Goal: Information Seeking & Learning: Compare options

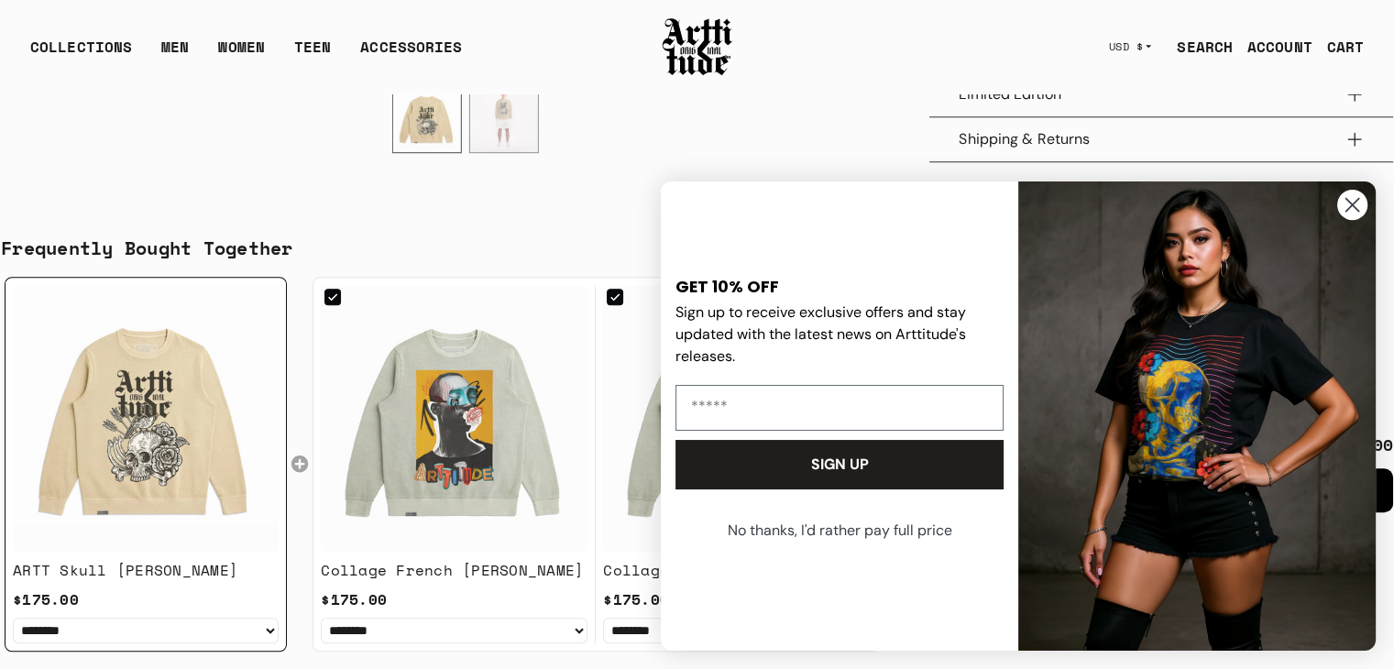
scroll to position [1101, 0]
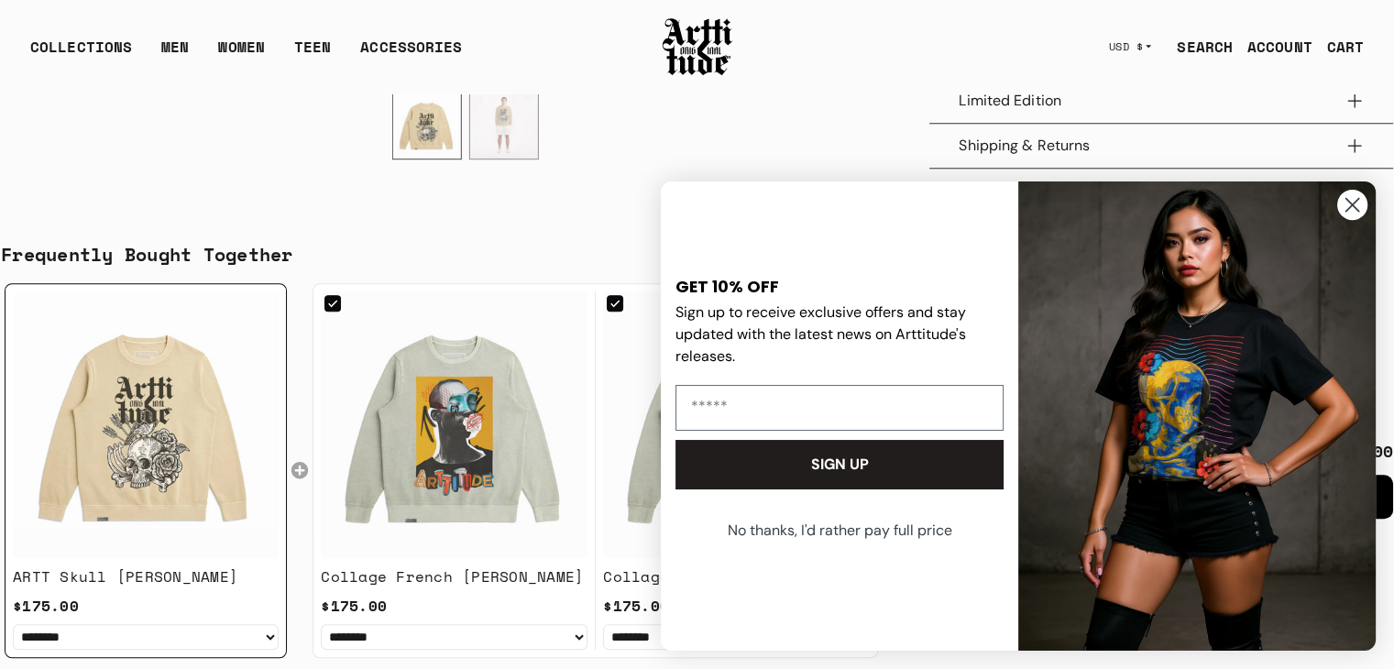
click at [1353, 205] on icon "Close dialog" at bounding box center [1352, 205] width 13 height 13
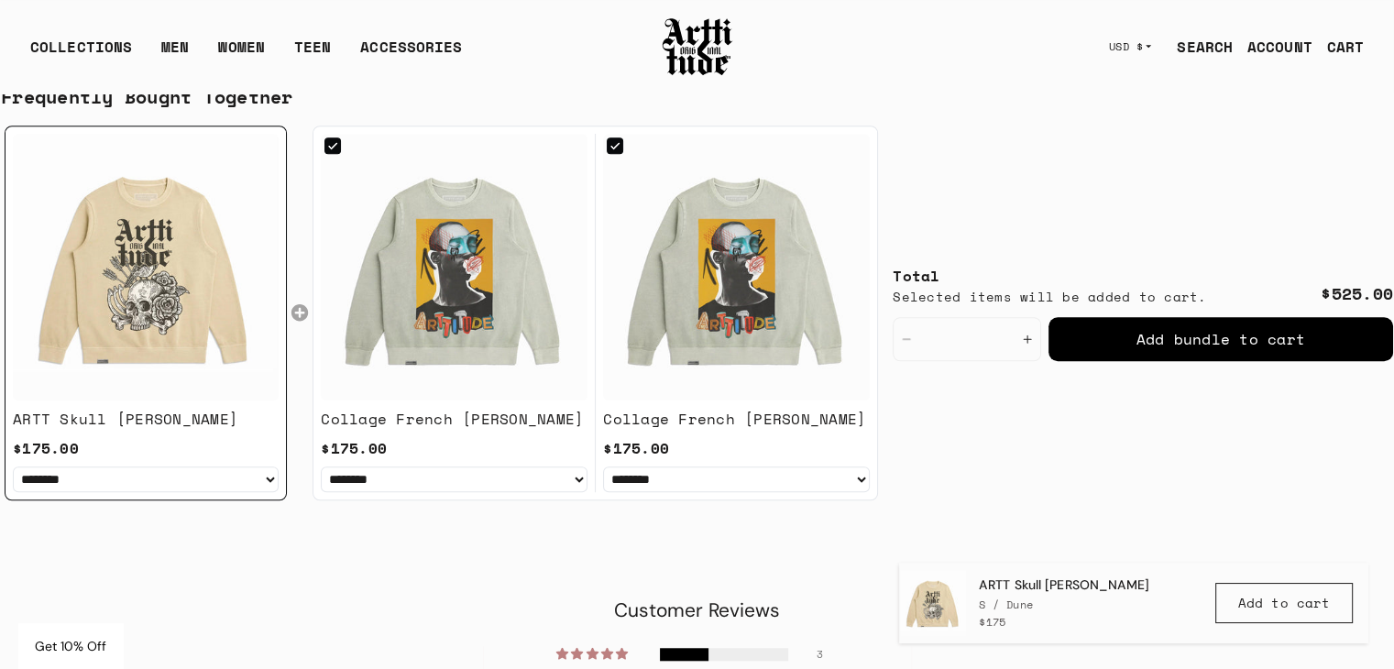
scroll to position [1284, 0]
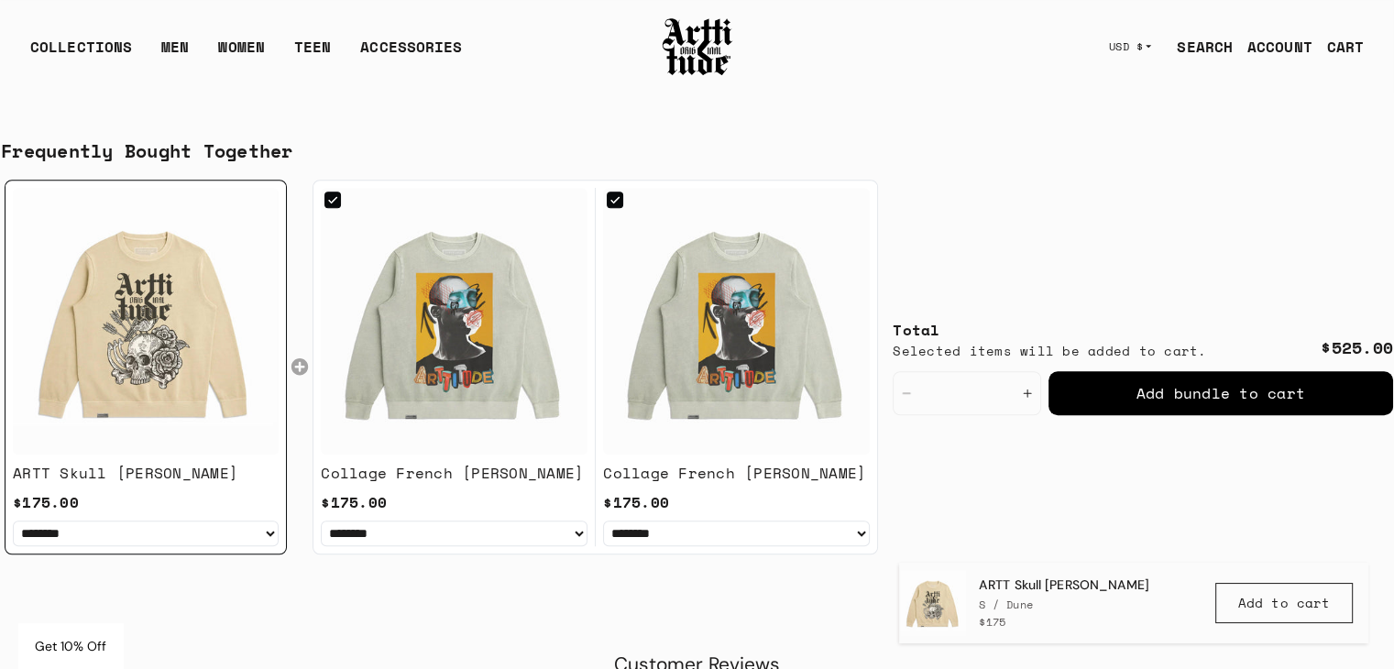
click at [702, 323] on img at bounding box center [736, 321] width 267 height 267
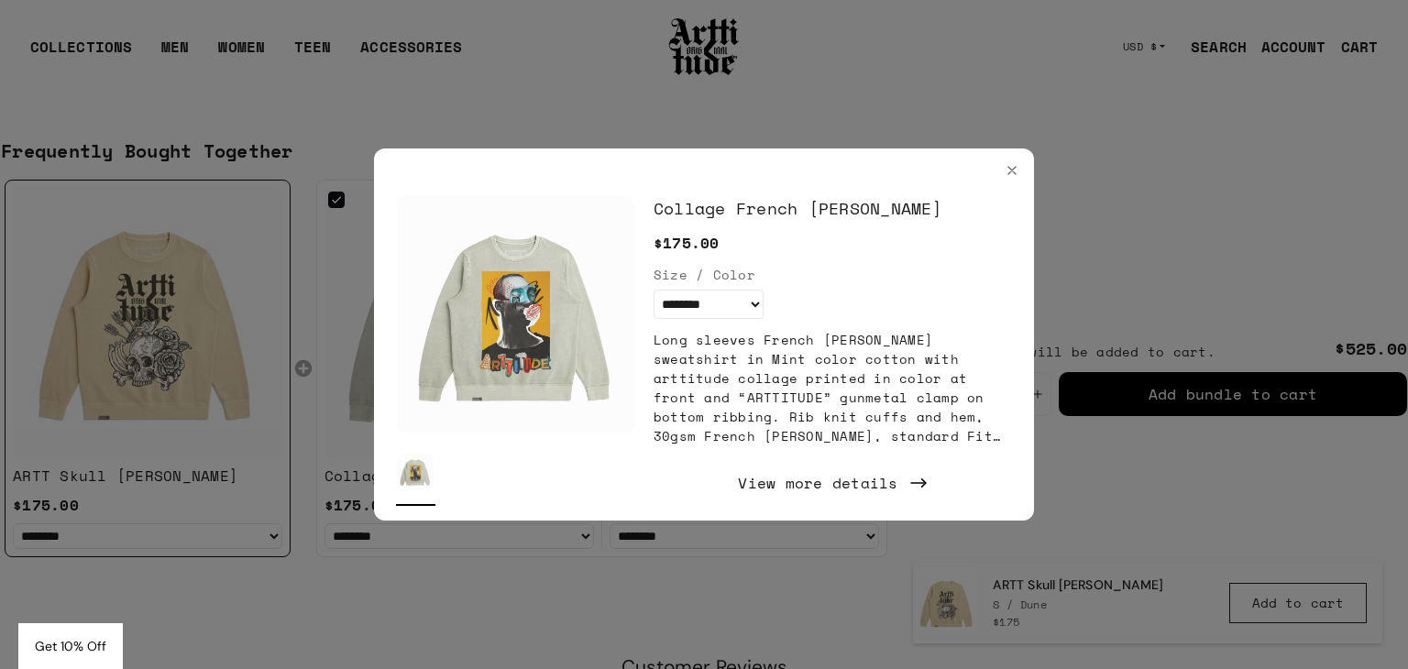
click at [308, 400] on div at bounding box center [704, 334] width 1408 height 669
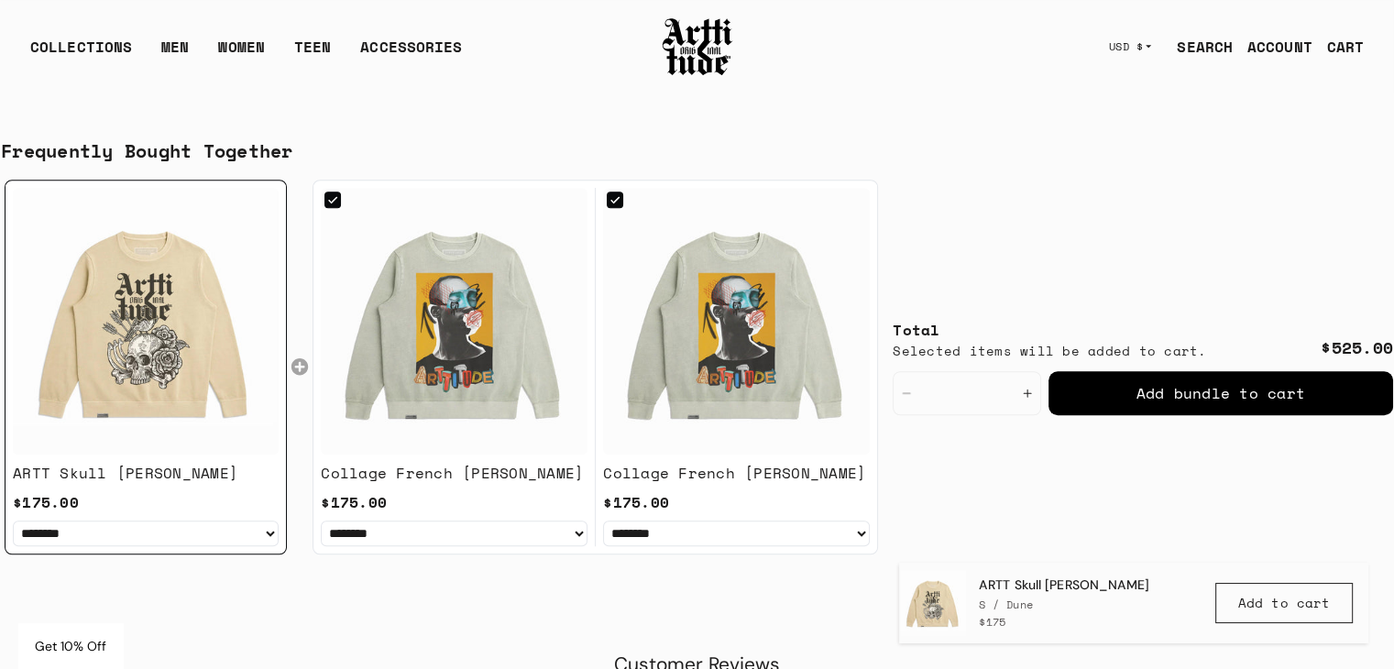
click at [369, 400] on img at bounding box center [454, 321] width 267 height 267
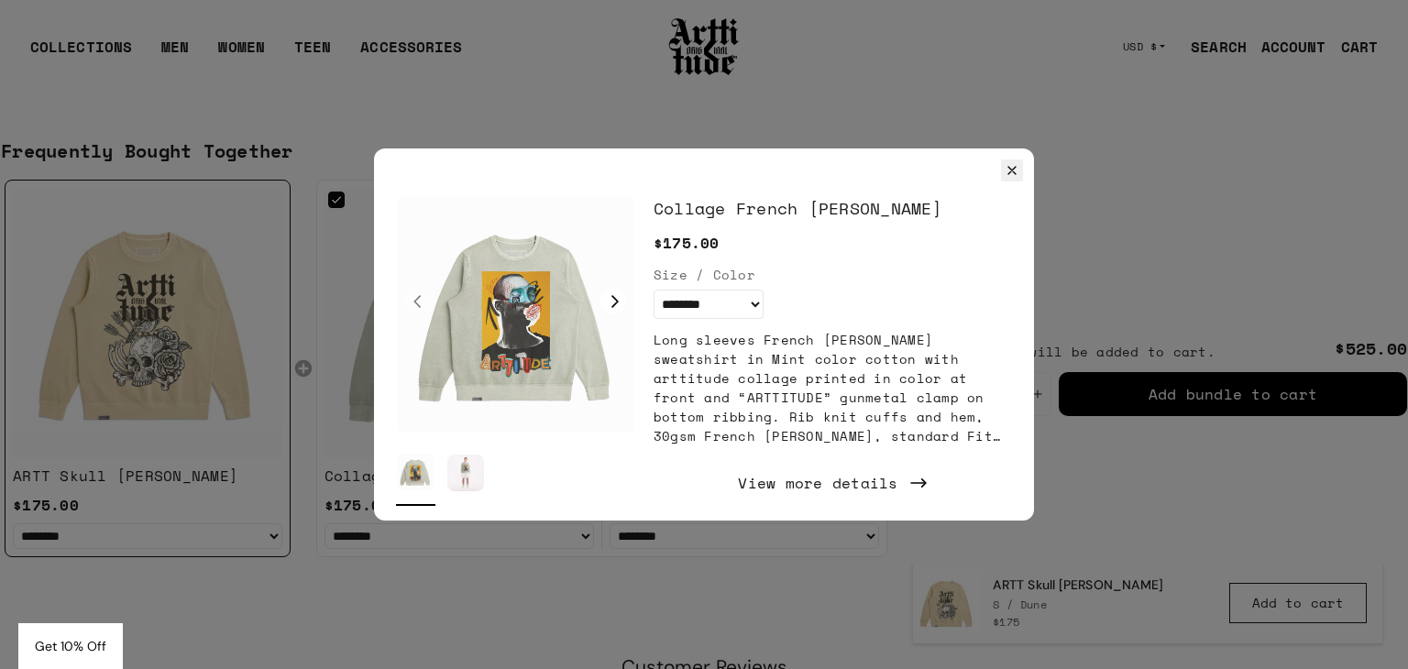
click at [1012, 170] on icon "Close" at bounding box center [1011, 170] width 7 height 7
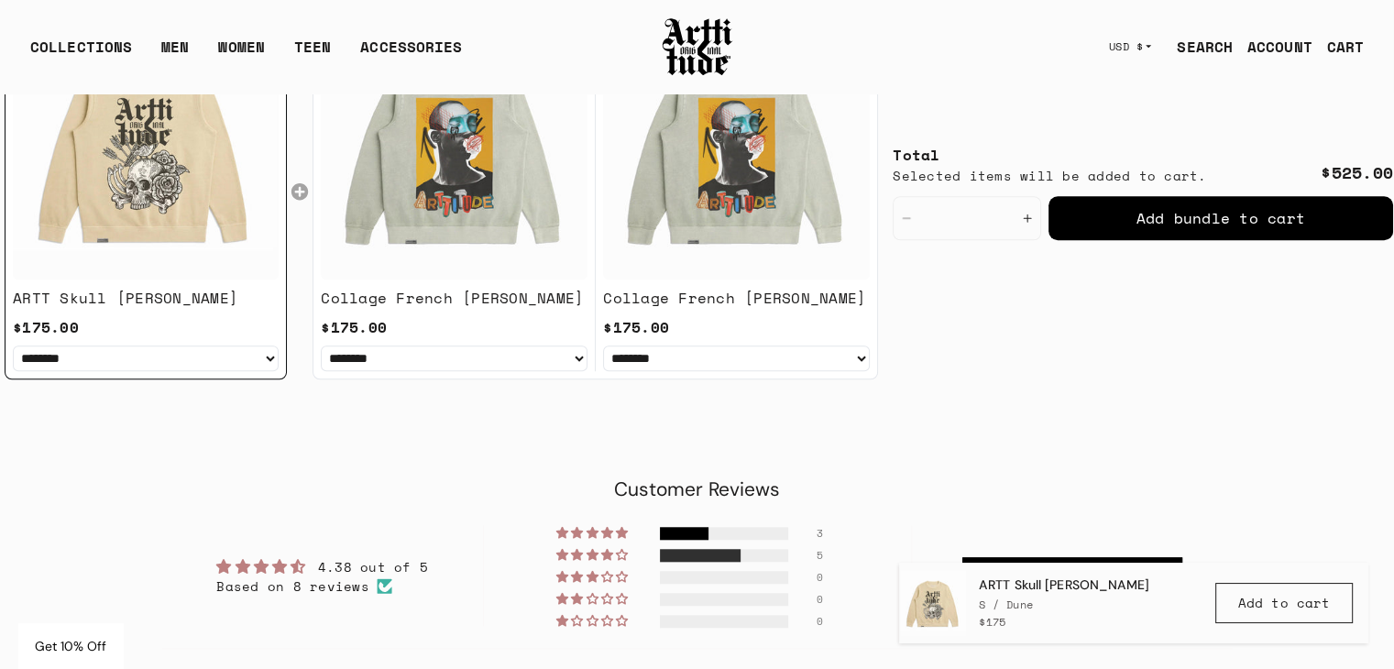
scroll to position [1376, 0]
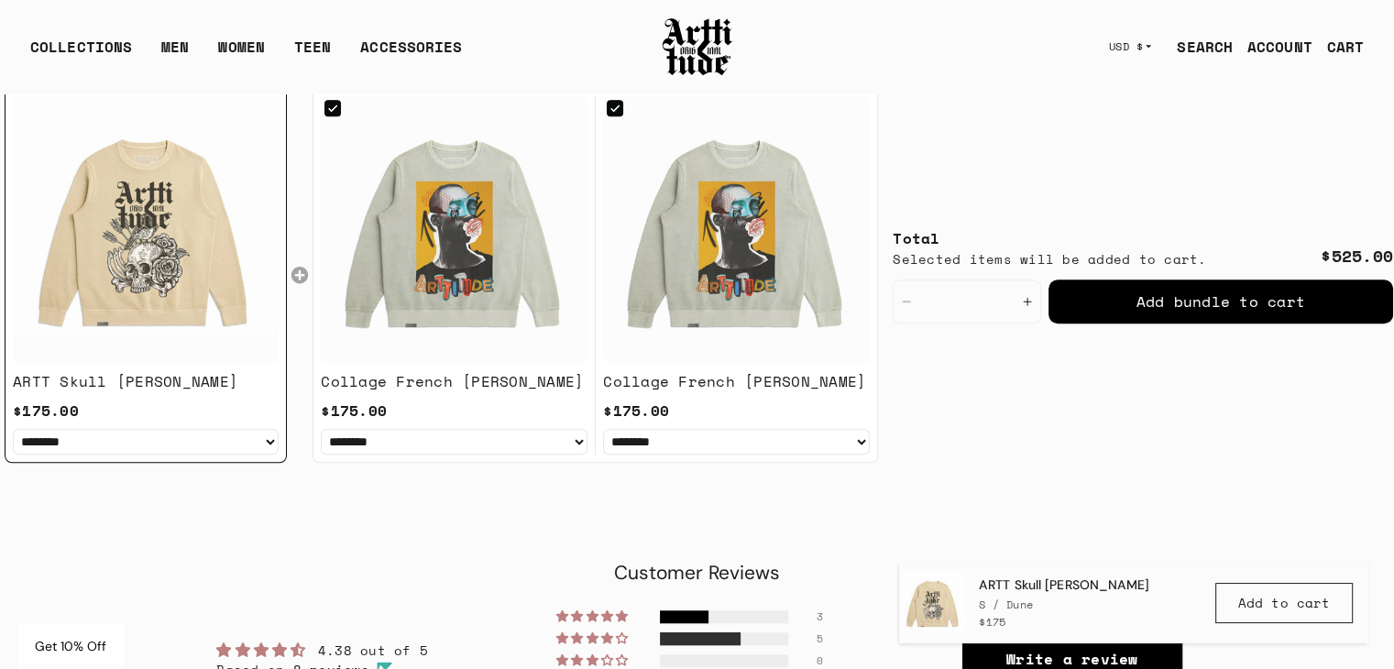
click at [506, 309] on img at bounding box center [454, 229] width 267 height 267
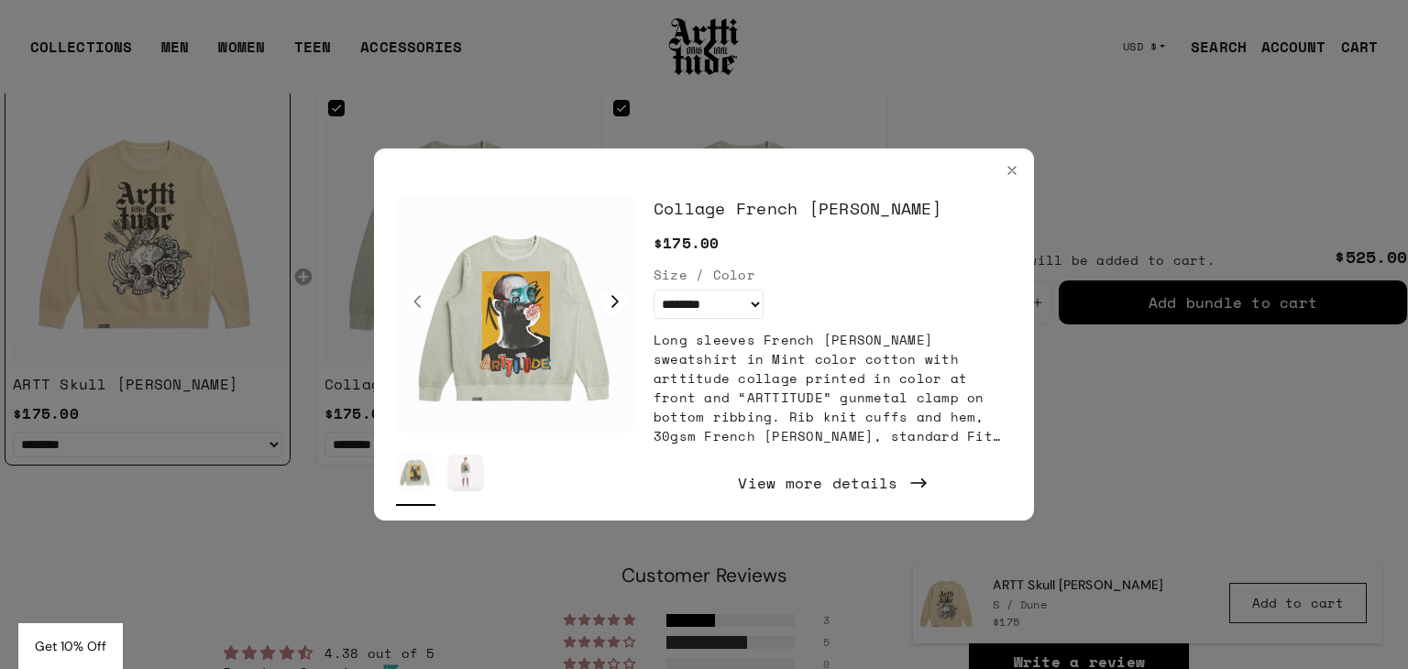
click at [854, 122] on div at bounding box center [704, 334] width 1408 height 669
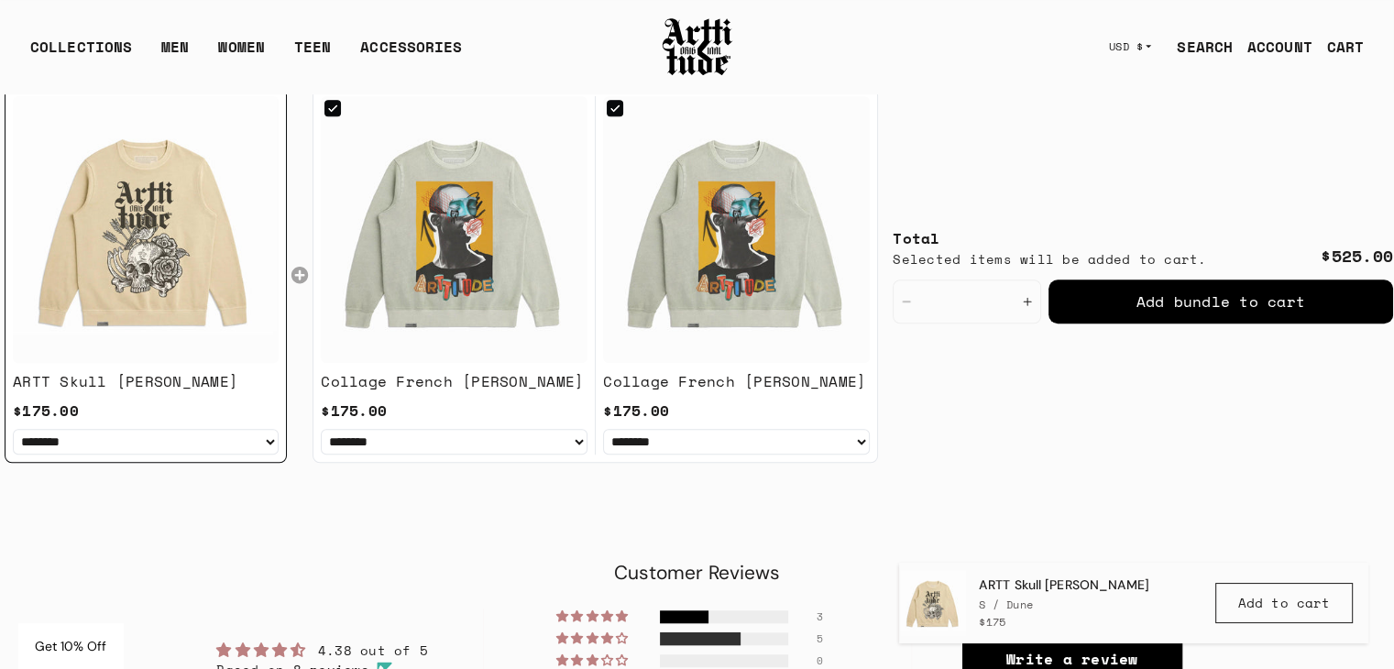
click at [778, 228] on img at bounding box center [736, 229] width 267 height 267
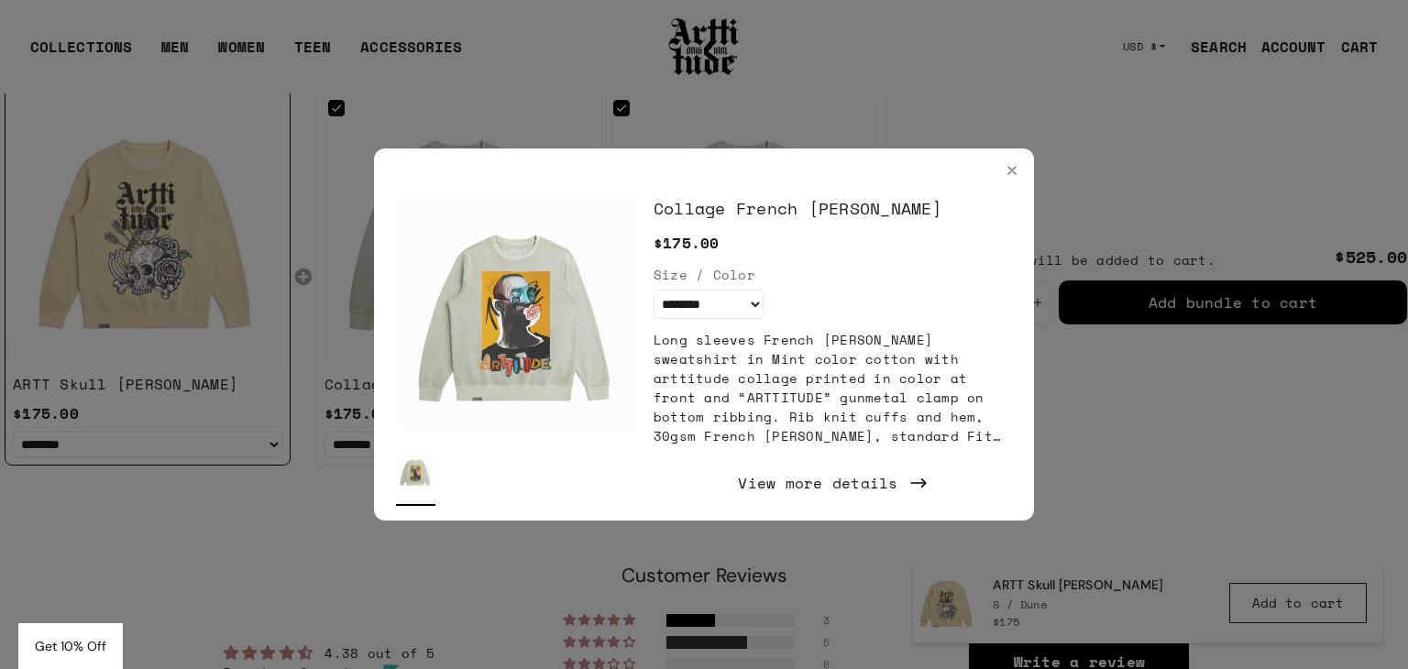
click at [486, 106] on div at bounding box center [704, 334] width 1408 height 669
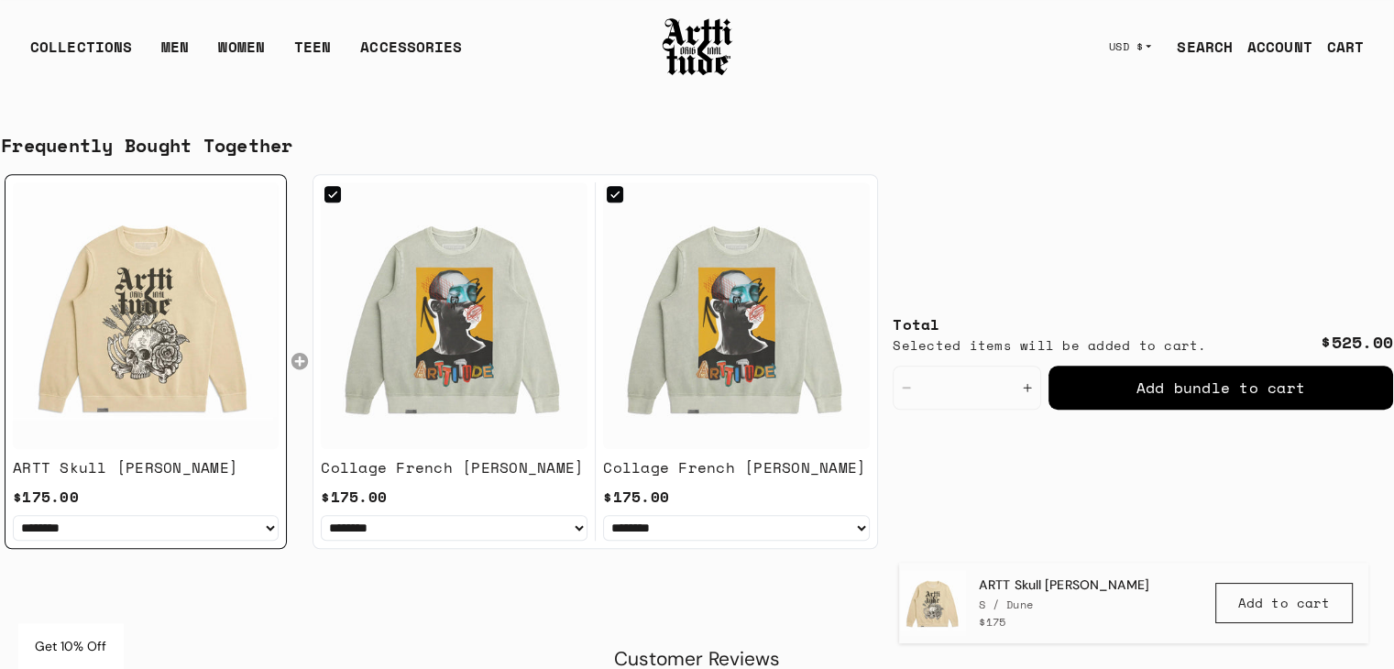
scroll to position [1284, 0]
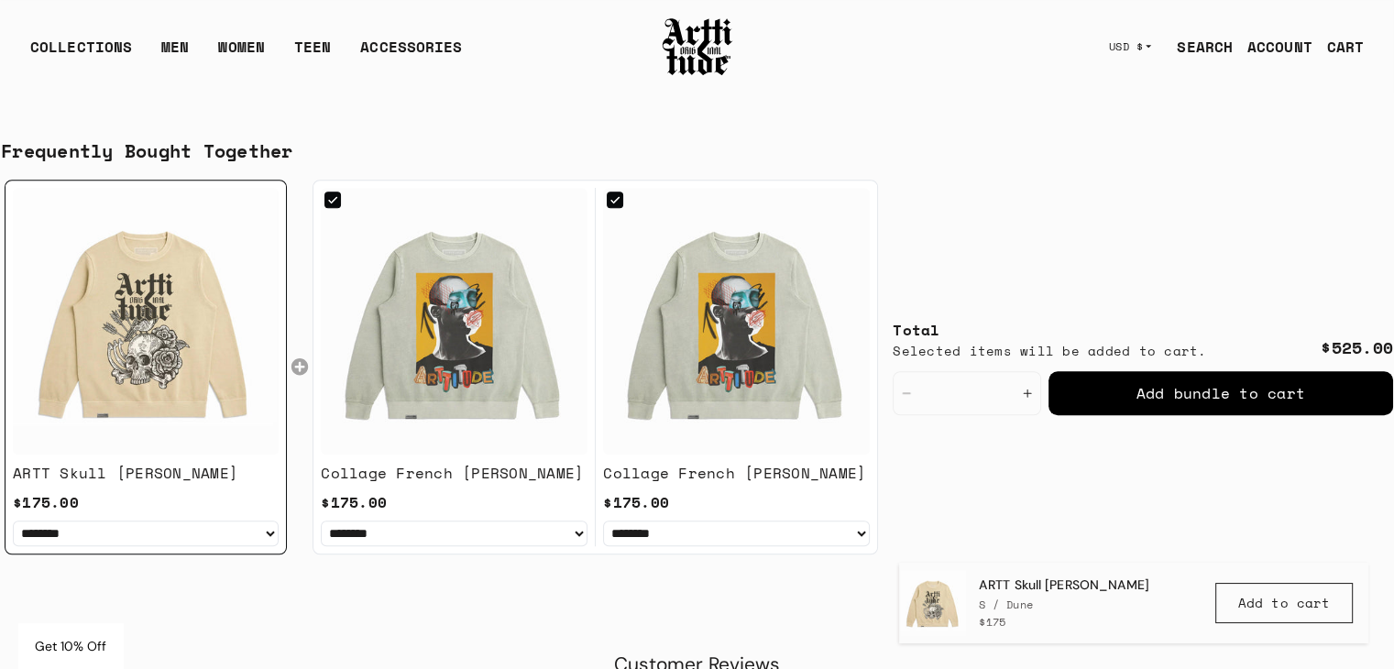
click at [461, 331] on img at bounding box center [454, 321] width 267 height 267
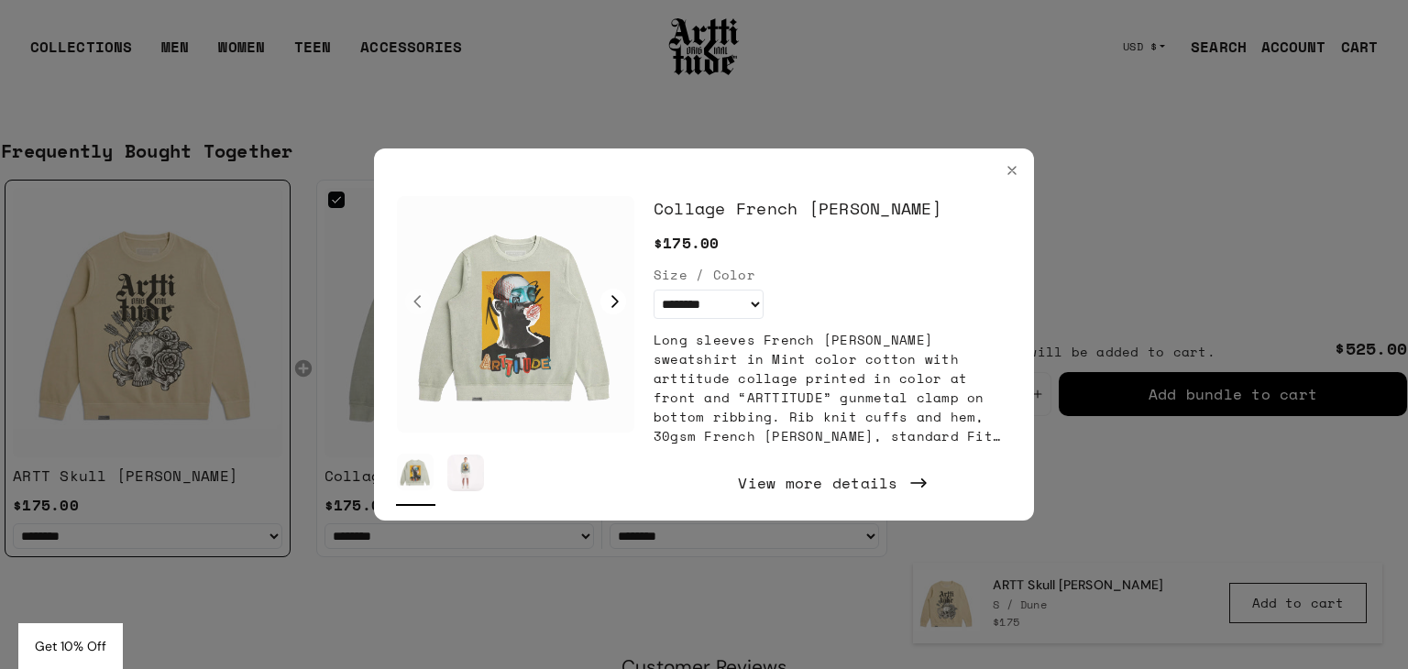
click at [565, 345] on img at bounding box center [515, 314] width 237 height 237
click at [859, 345] on span "Long sleeves French [PERSON_NAME] sweatshirt in Mint color cotton with arttitud…" at bounding box center [831, 474] width 356 height 289
click at [838, 477] on div "View more details" at bounding box center [832, 483] width 358 height 46
click at [1004, 178] on div "Close" at bounding box center [1012, 170] width 22 height 22
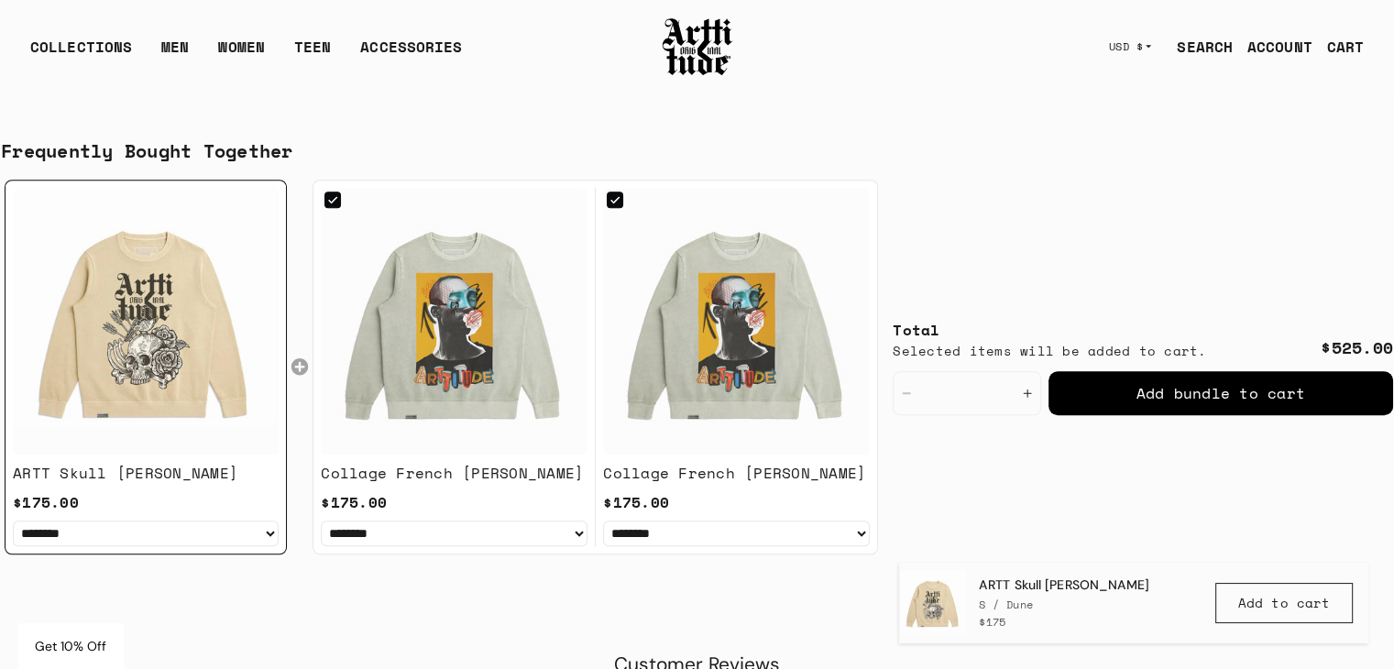
click at [794, 349] on img at bounding box center [736, 321] width 267 height 267
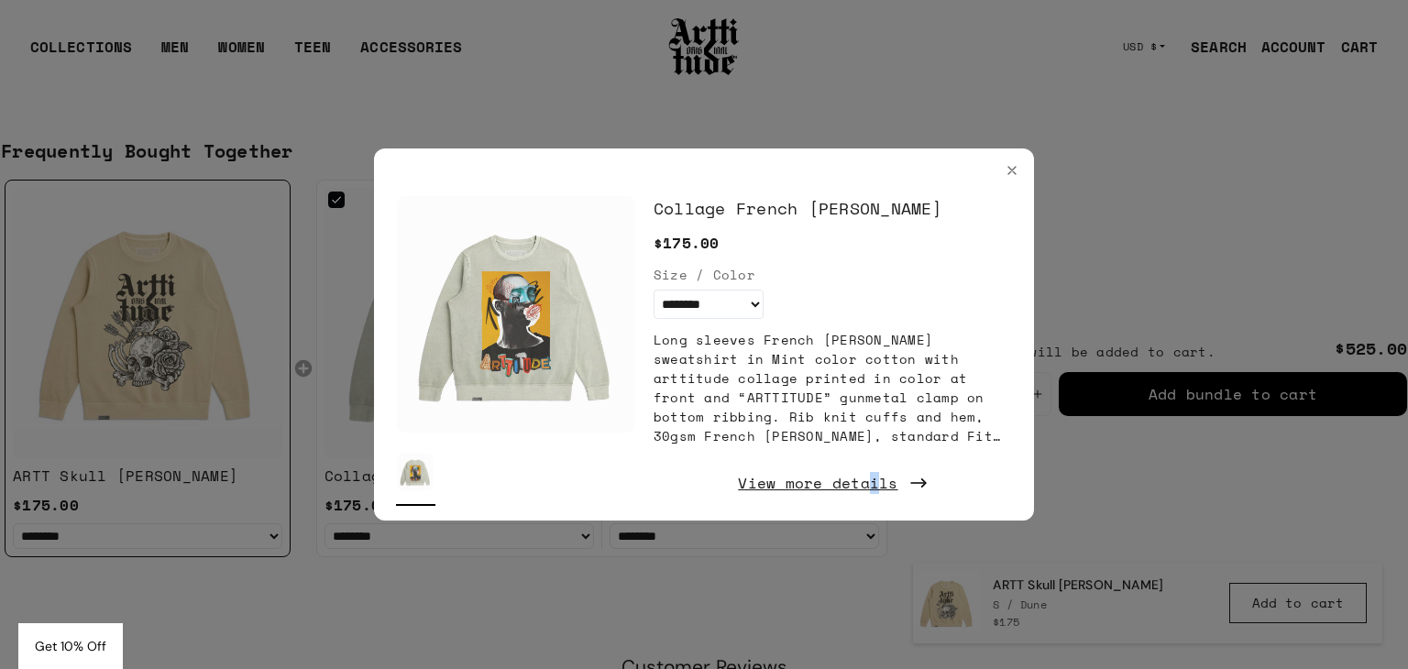
click at [872, 487] on div "View more details" at bounding box center [832, 483] width 358 height 46
drag, startPoint x: 1007, startPoint y: 174, endPoint x: 978, endPoint y: 169, distance: 29.8
click at [1007, 173] on icon "Close" at bounding box center [1011, 170] width 15 height 15
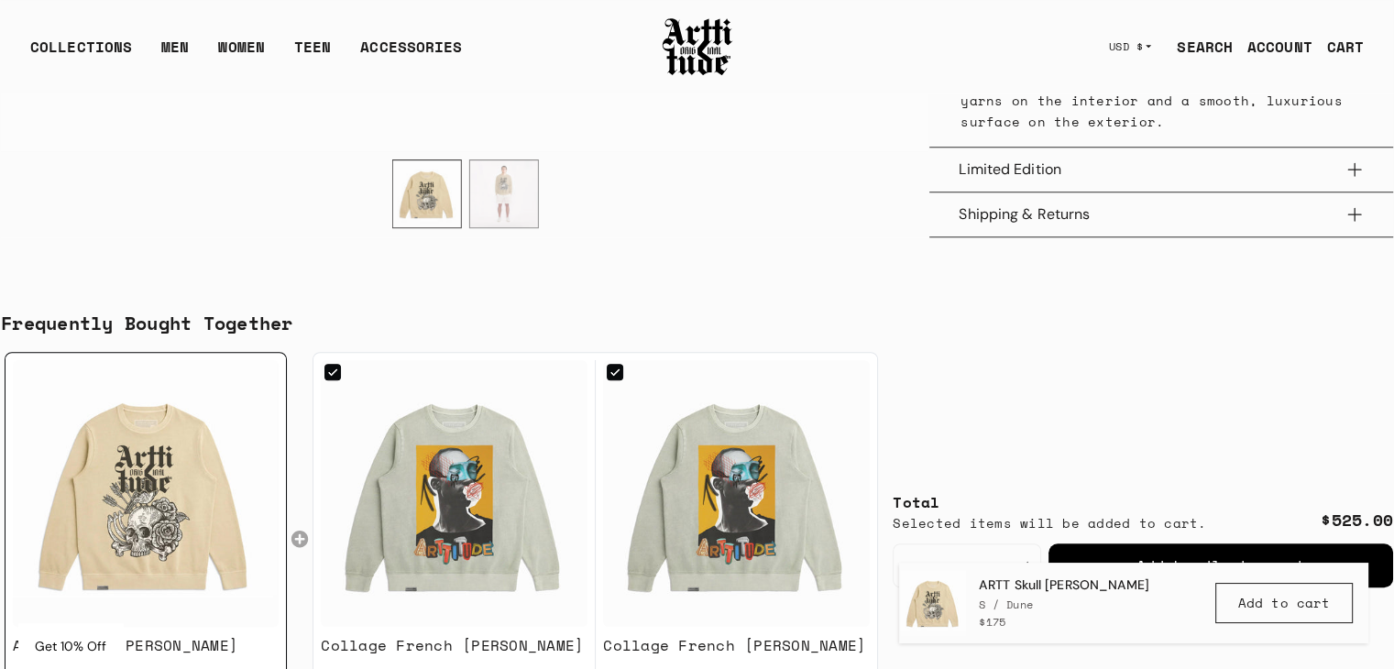
scroll to position [1101, 0]
